Goal: Navigation & Orientation: Find specific page/section

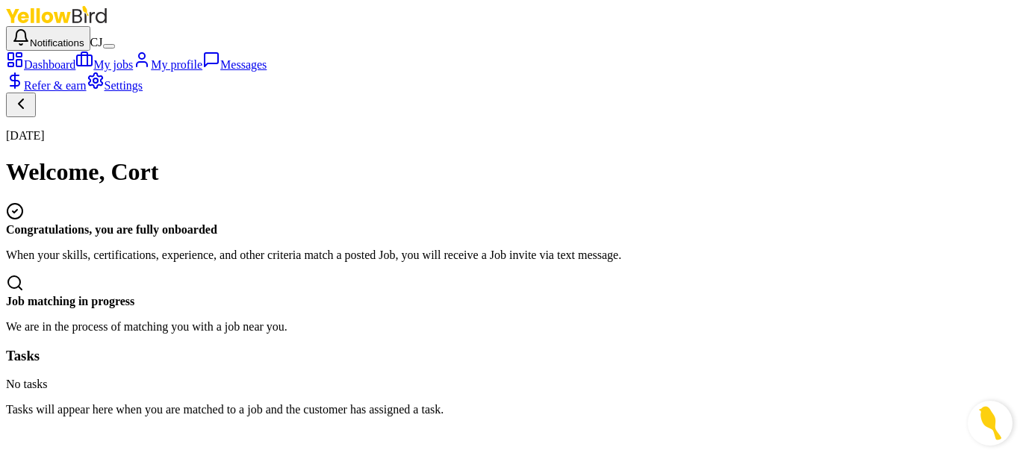
scroll to position [1, 0]
click at [202, 71] on link "Messages" at bounding box center [234, 64] width 64 height 13
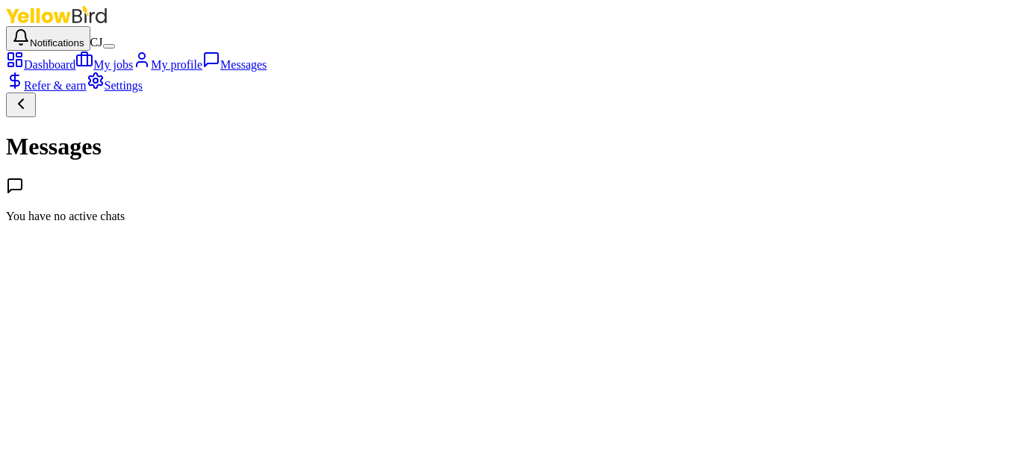
click at [139, 59] on circle at bounding box center [142, 56] width 6 height 6
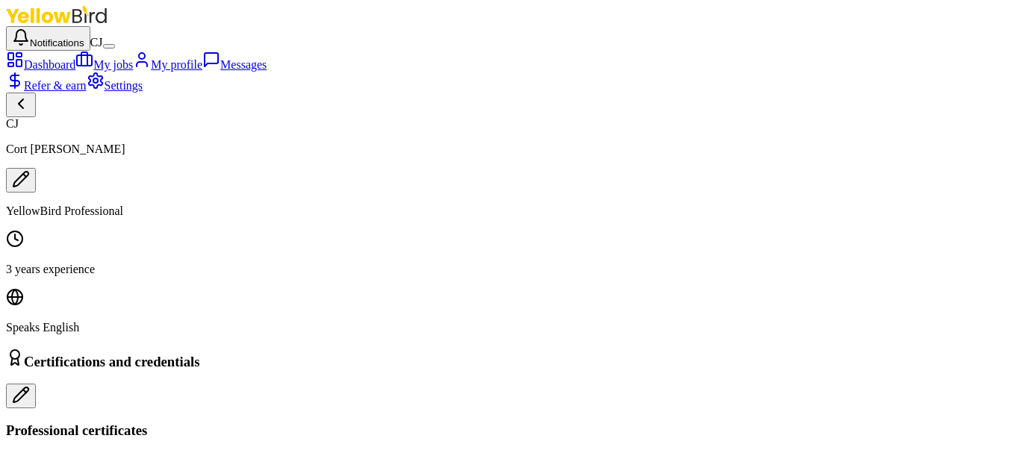
click at [81, 66] on icon at bounding box center [84, 58] width 6 height 13
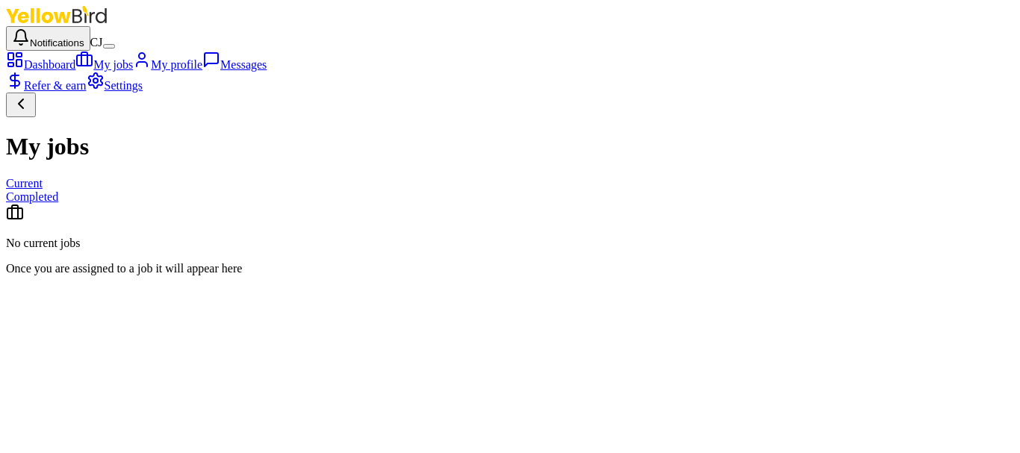
click at [58, 190] on span "Completed" at bounding box center [32, 196] width 52 height 13
drag, startPoint x: 113, startPoint y: 90, endPoint x: 115, endPoint y: 100, distance: 9.8
click at [113, 133] on div "My jobs Current Completed" at bounding box center [510, 168] width 1008 height 70
click at [101, 177] on div "Current" at bounding box center [510, 183] width 1008 height 13
click at [43, 177] on span "Current" at bounding box center [24, 183] width 37 height 13
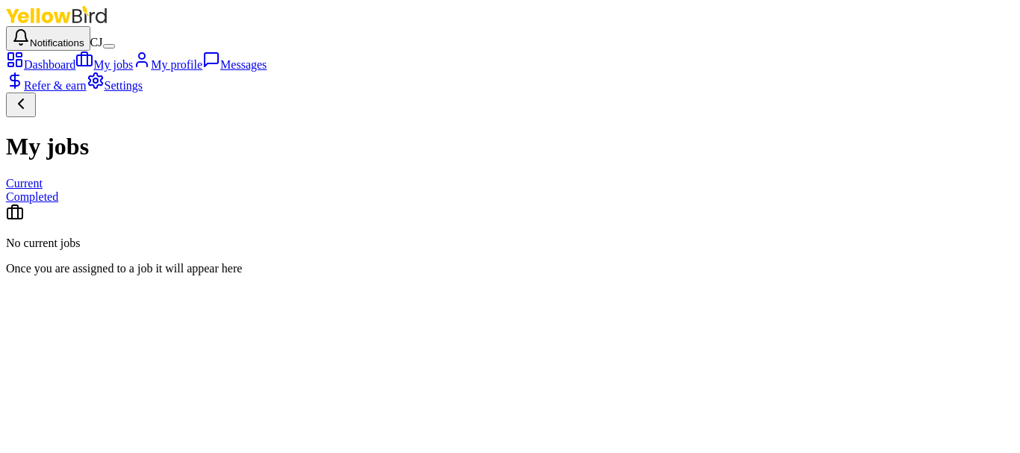
click at [24, 90] on icon at bounding box center [15, 81] width 18 height 18
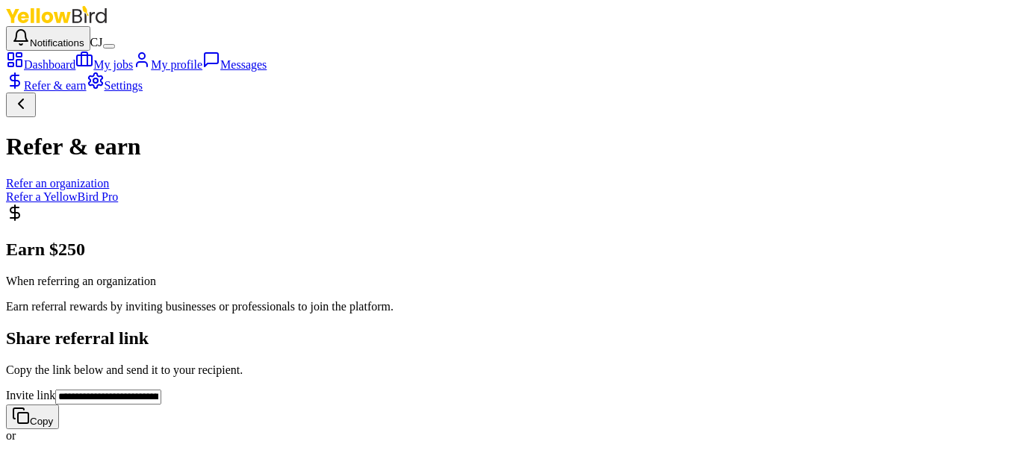
scroll to position [187, 0]
click at [93, 83] on circle at bounding box center [95, 80] width 4 height 4
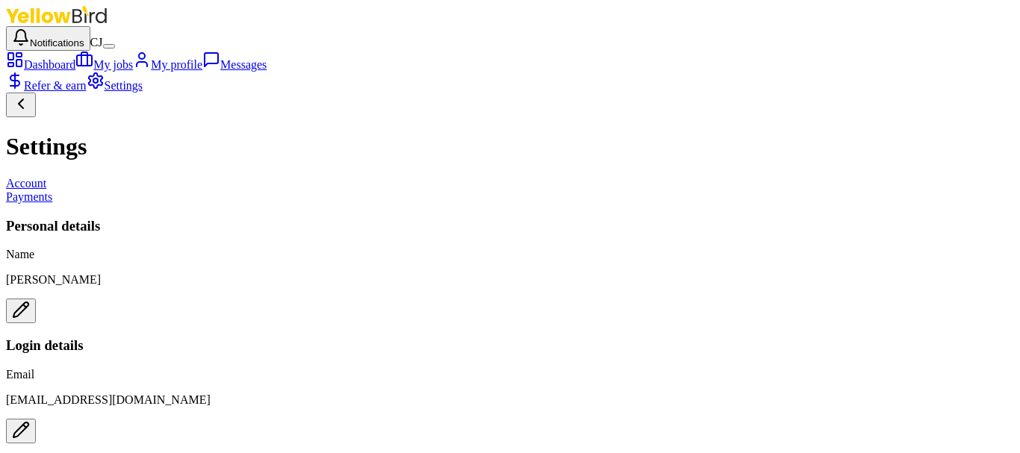
click at [93, 83] on circle at bounding box center [95, 80] width 4 height 4
click at [47, 117] on nav "Dashboard My jobs My profile Messages Refer & earn Settings" at bounding box center [510, 84] width 1008 height 66
click at [202, 71] on link "Messages" at bounding box center [234, 64] width 64 height 13
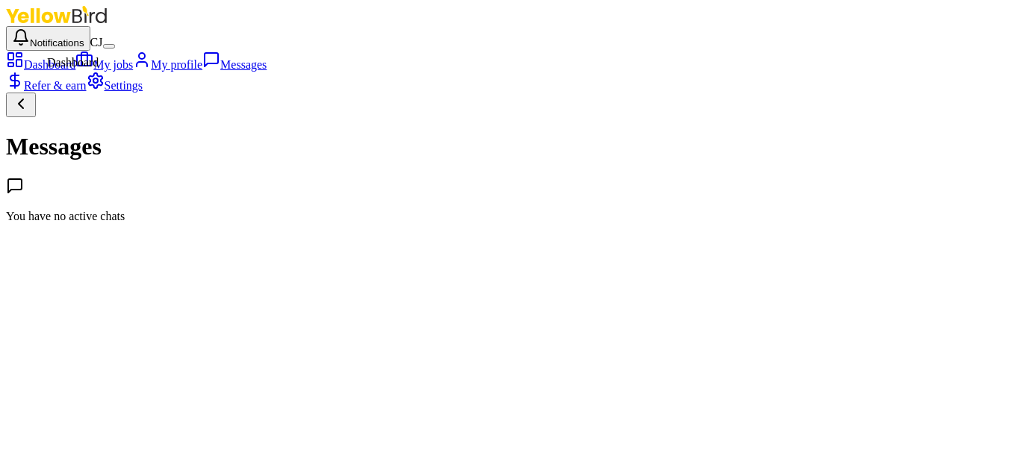
click at [21, 40] on div "Notifications CJ" at bounding box center [510, 28] width 1008 height 45
click at [22, 55] on icon at bounding box center [15, 60] width 18 height 18
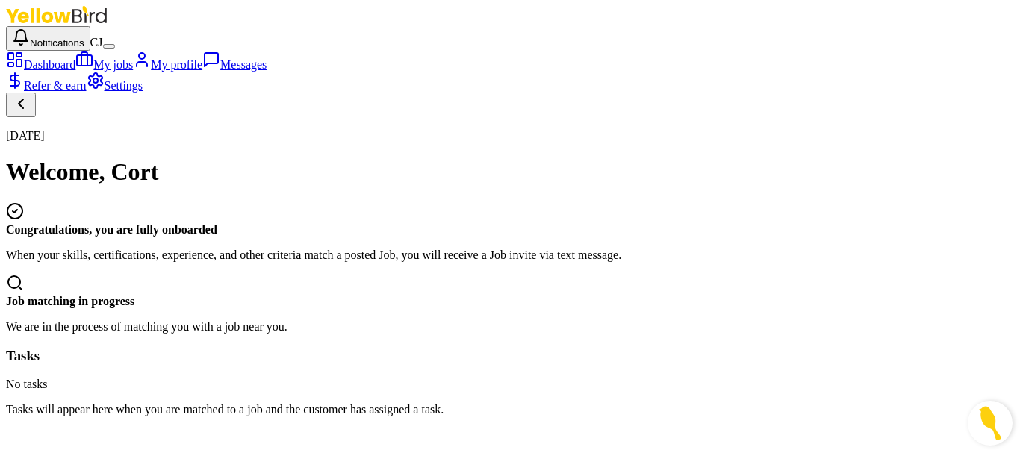
click at [53, 19] on icon at bounding box center [56, 14] width 101 height 17
click at [28, 30] on icon "button" at bounding box center [20, 35] width 13 height 11
